Goal: Task Accomplishment & Management: Manage account settings

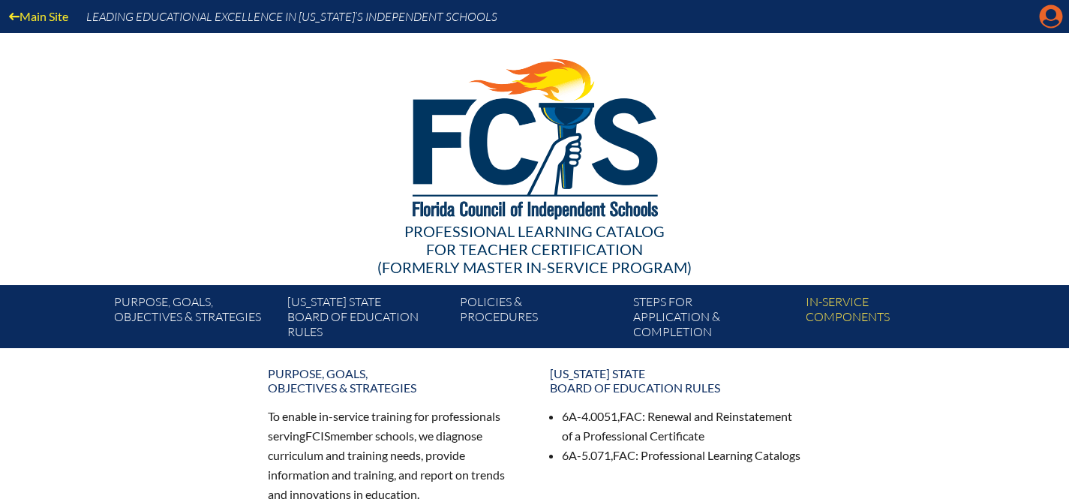
click at [1051, 22] on icon "Manage account" at bounding box center [1051, 17] width 24 height 24
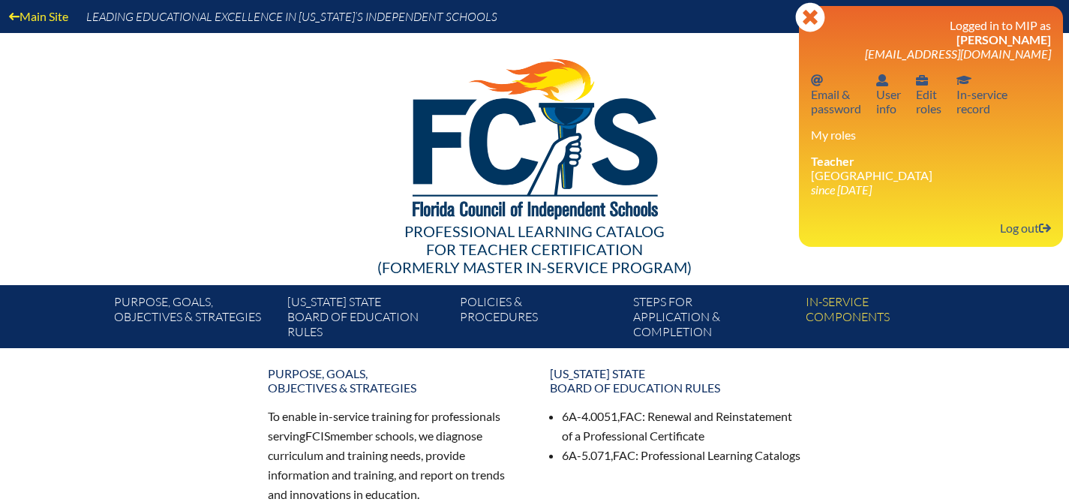
click at [847, 174] on li "Teacher Lake Highland Preparatory School since 1998 Aug 7" at bounding box center [931, 175] width 240 height 43
click at [848, 158] on span "Teacher" at bounding box center [833, 161] width 44 height 14
click at [841, 137] on h3 "My roles" at bounding box center [931, 135] width 240 height 14
click at [981, 108] on link "In-service record In-service record" at bounding box center [982, 94] width 63 height 49
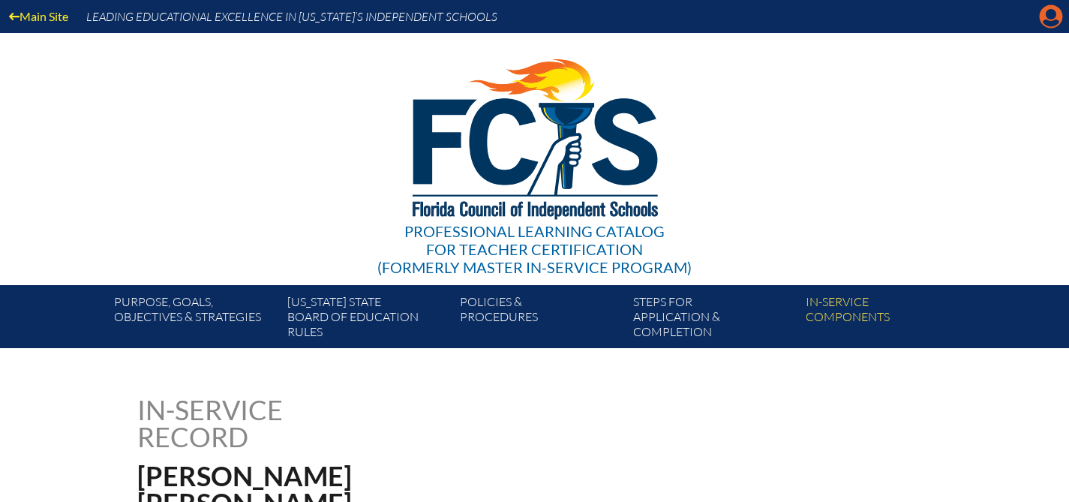
click at [1055, 16] on icon "Manage account" at bounding box center [1051, 17] width 24 height 24
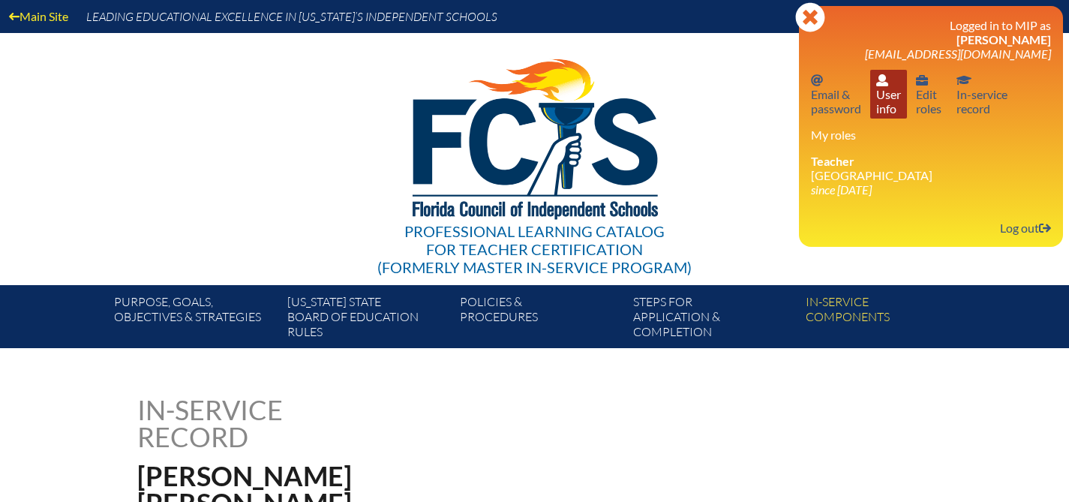
click at [888, 104] on link "User info User info" at bounding box center [889, 94] width 37 height 49
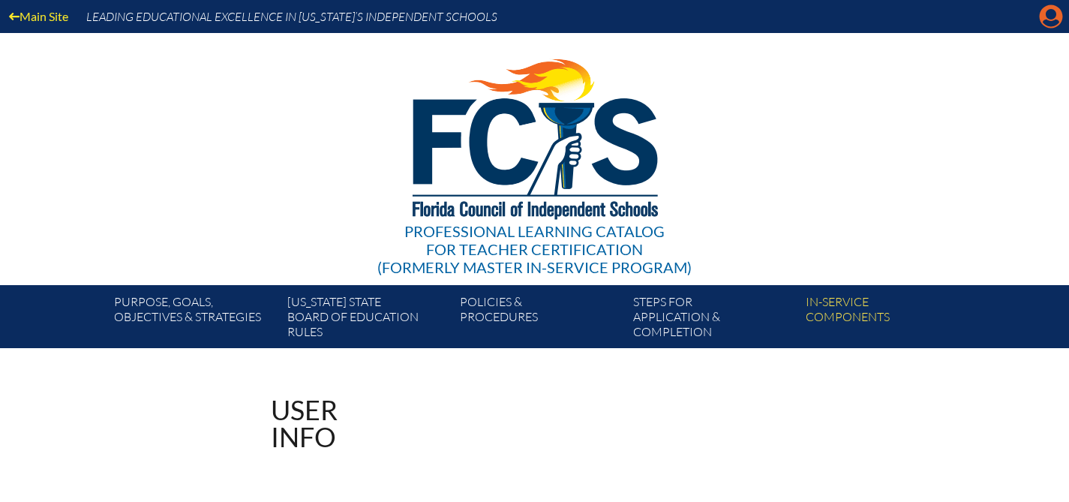
click at [1045, 20] on icon at bounding box center [1051, 16] width 23 height 23
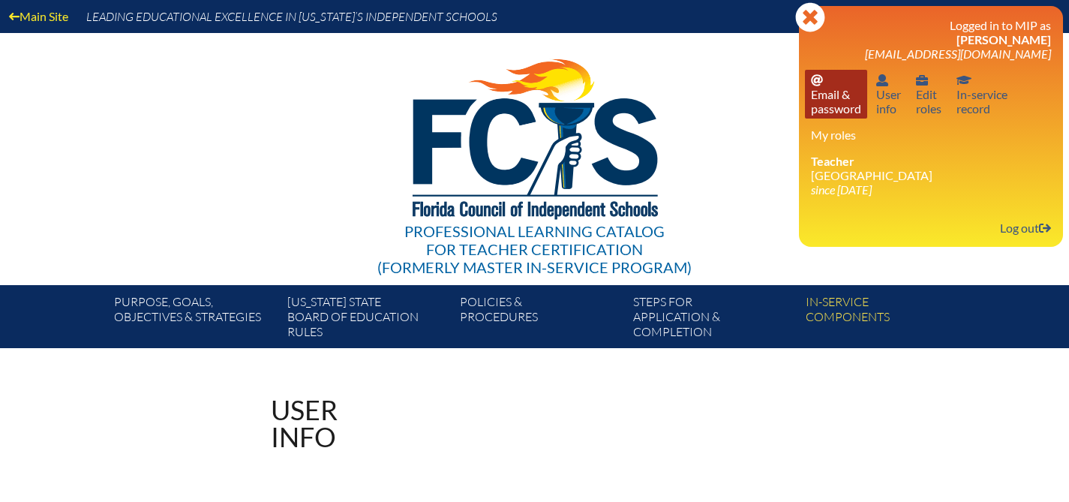
click at [832, 101] on link "Email password Email & password" at bounding box center [836, 94] width 62 height 49
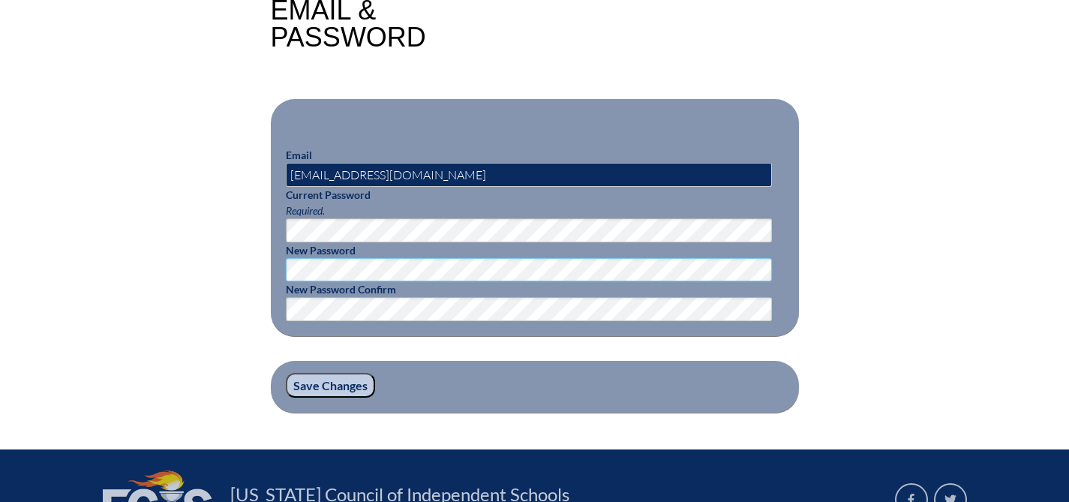
scroll to position [442, 0]
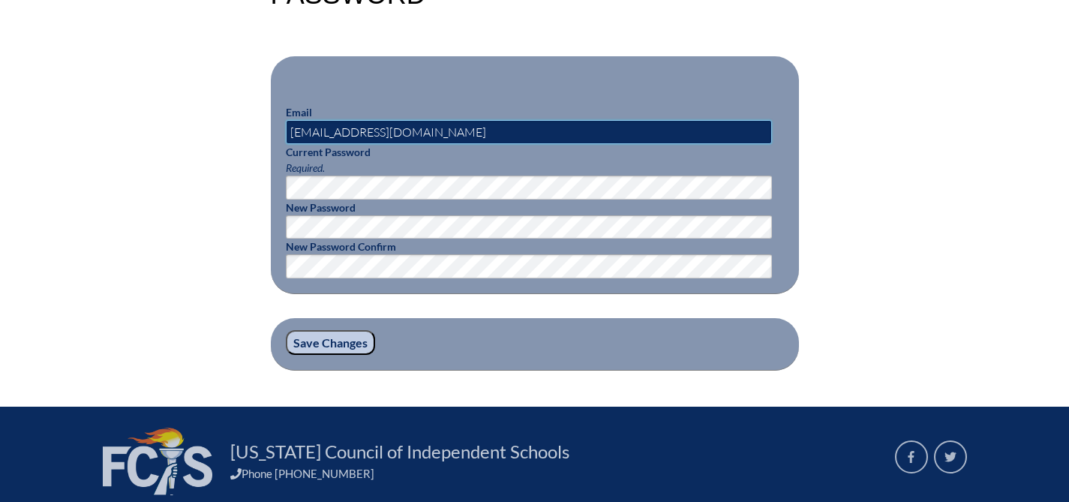
click at [386, 129] on input "[EMAIL_ADDRESS][DOMAIN_NAME]" at bounding box center [529, 132] width 486 height 24
type input "igrenci@lhprep.org"
click at [320, 339] on input "Save Changes" at bounding box center [330, 343] width 89 height 26
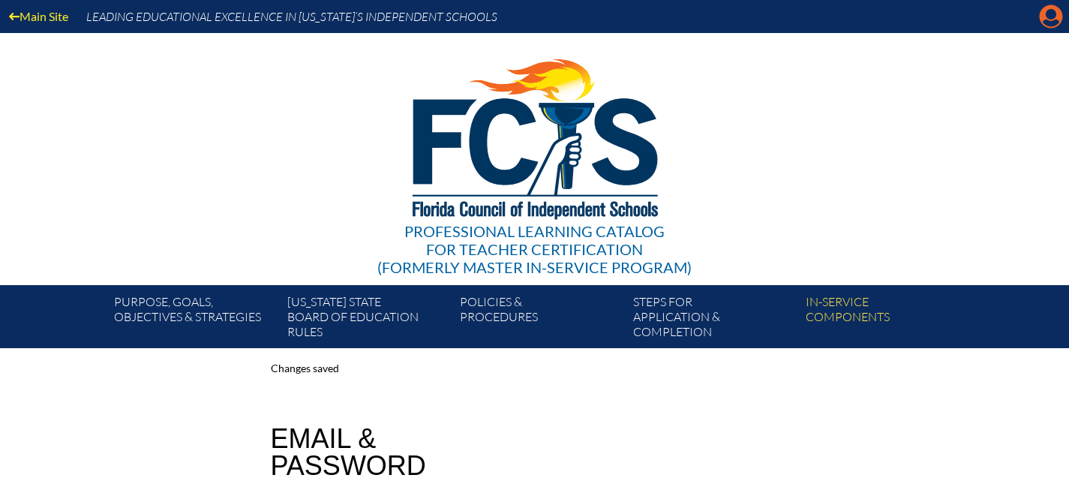
click at [1048, 14] on icon "Manage account" at bounding box center [1051, 17] width 24 height 24
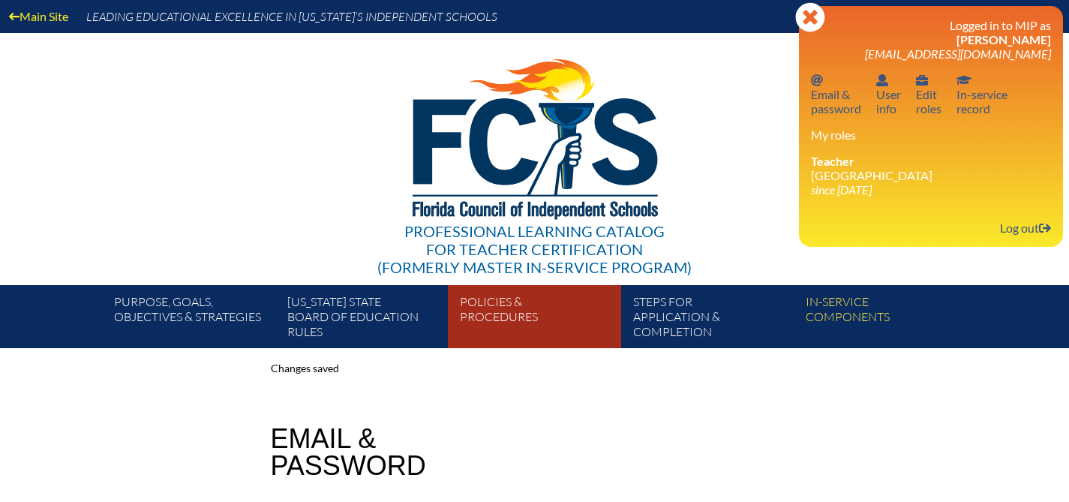
scroll to position [3, 0]
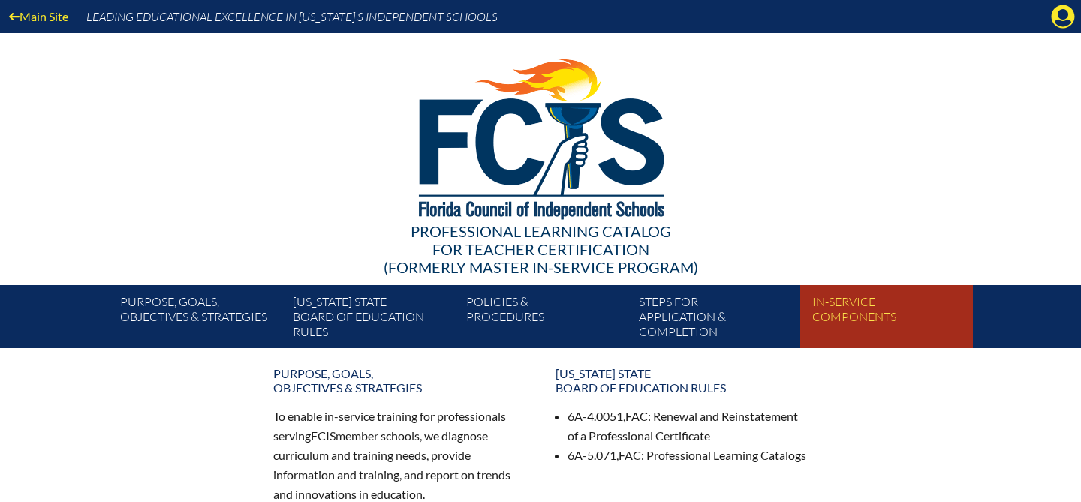
click at [858, 305] on link "In-service components" at bounding box center [892, 319] width 173 height 57
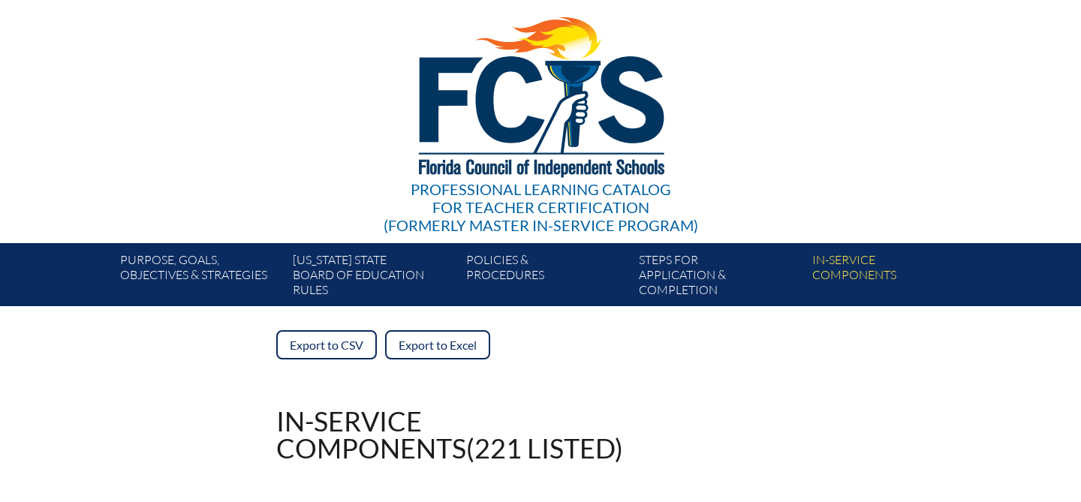
scroll to position [48, 0]
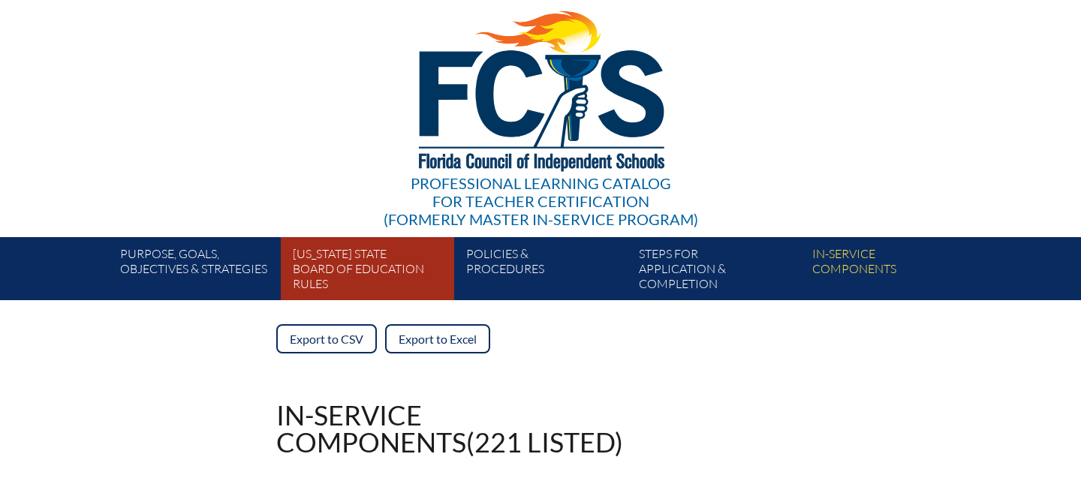
click at [329, 265] on link "Florida State Board of Education rules" at bounding box center [373, 271] width 173 height 57
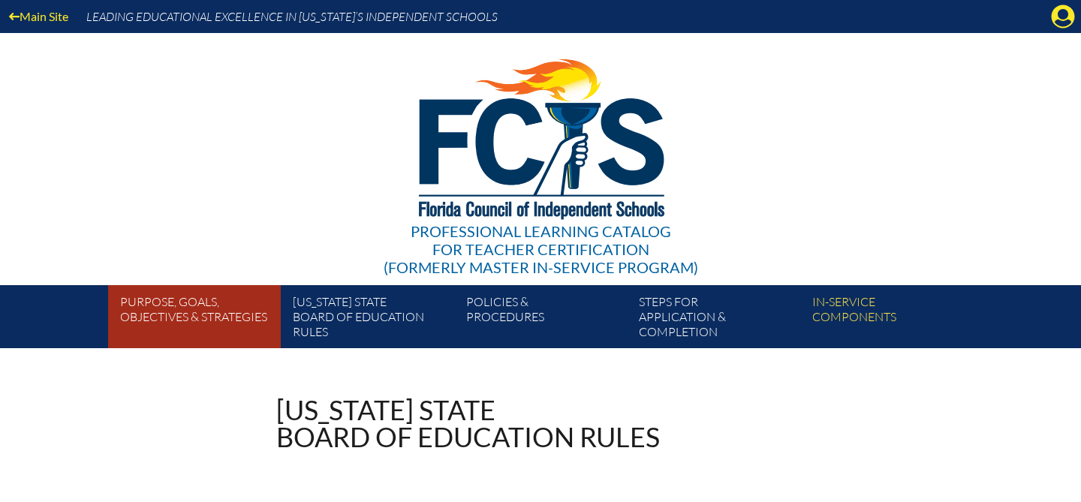
click at [235, 302] on link "Purpose, goals, objectives & strategies" at bounding box center [200, 319] width 173 height 57
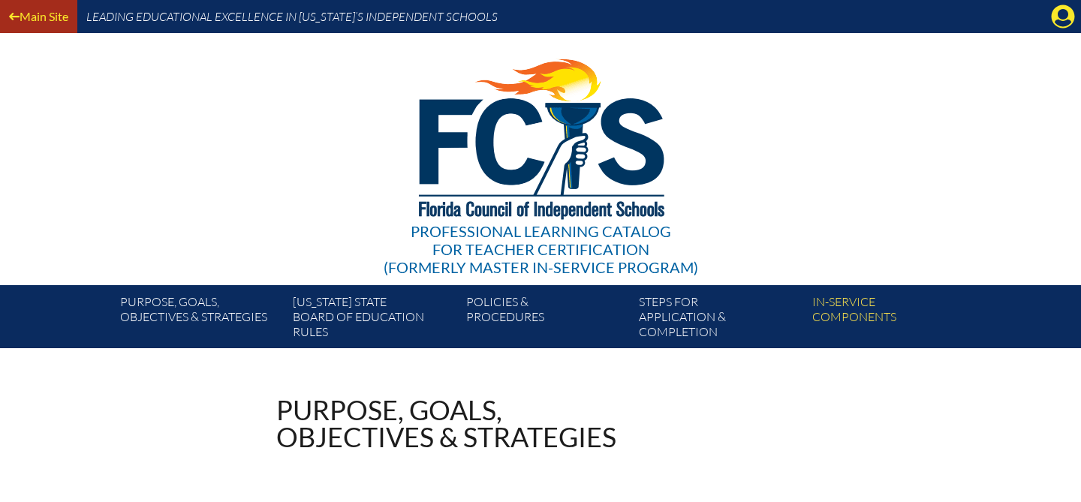
click at [50, 18] on link "Main Site" at bounding box center [38, 16] width 71 height 20
